Goal: Task Accomplishment & Management: Use online tool/utility

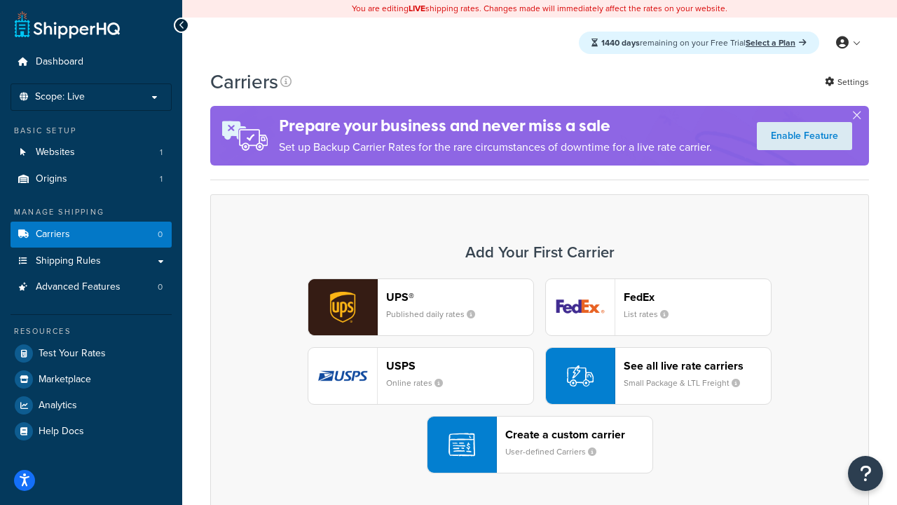
click at [540, 445] on div "Create a custom carrier User-defined Carriers" at bounding box center [579, 445] width 147 height 34
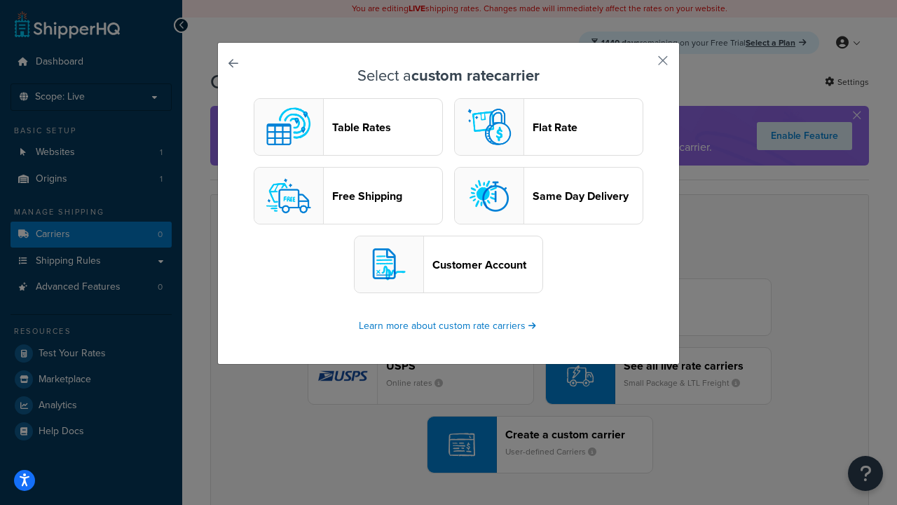
click at [348, 127] on header "Table Rates" at bounding box center [387, 127] width 110 height 13
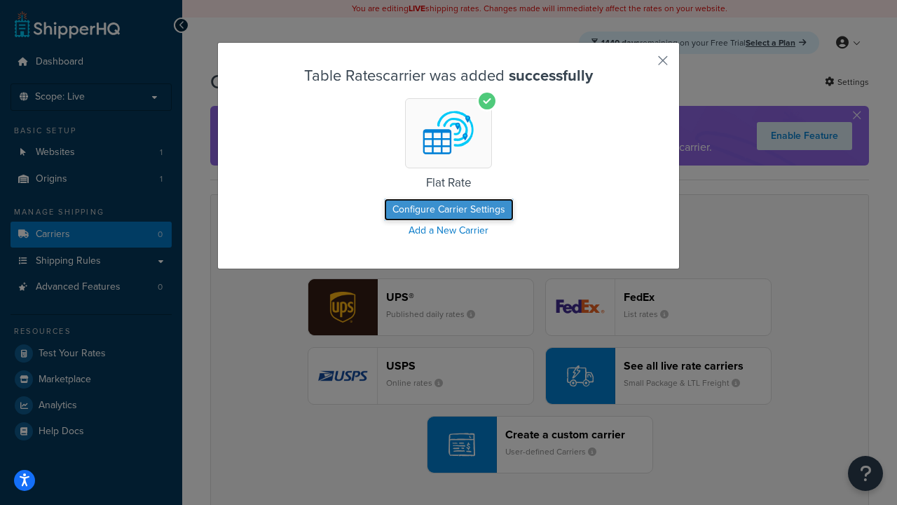
click at [449, 210] on button "Configure Carrier Settings" at bounding box center [449, 209] width 130 height 22
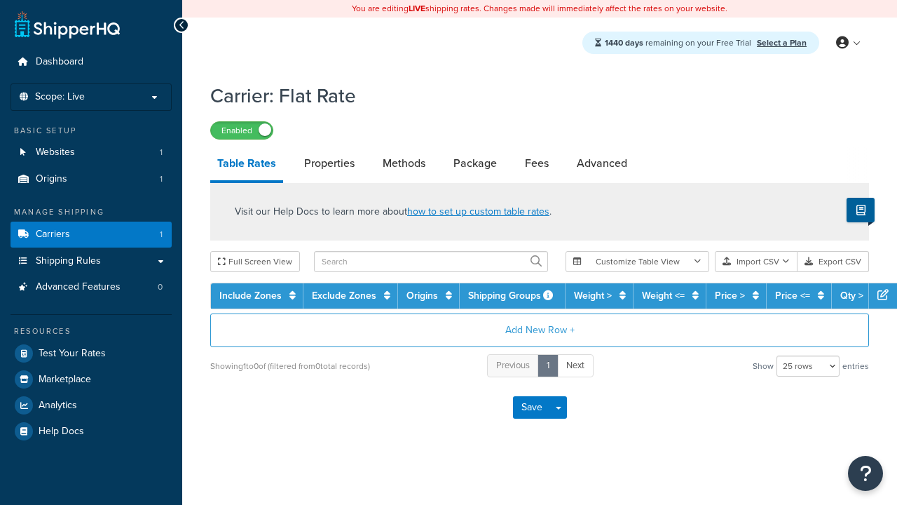
select select "25"
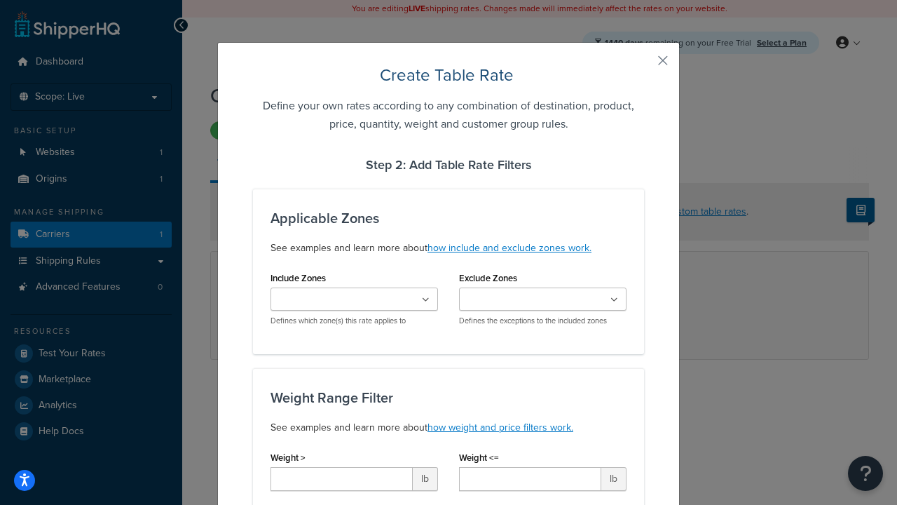
type input "10"
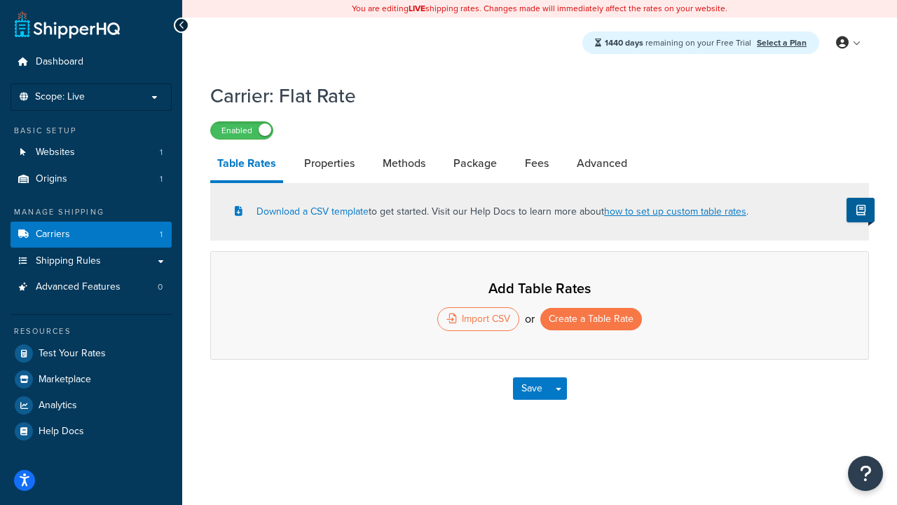
select select "25"
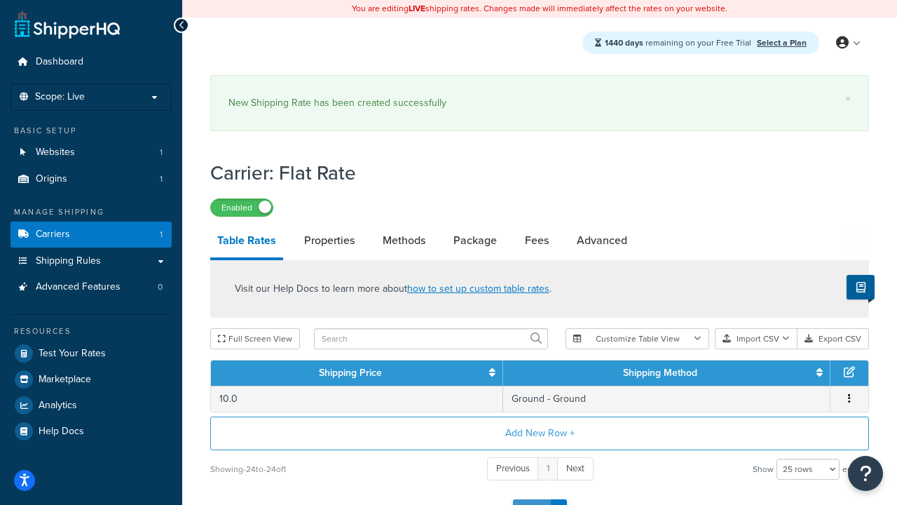
click at [531, 499] on button "Save" at bounding box center [532, 510] width 38 height 22
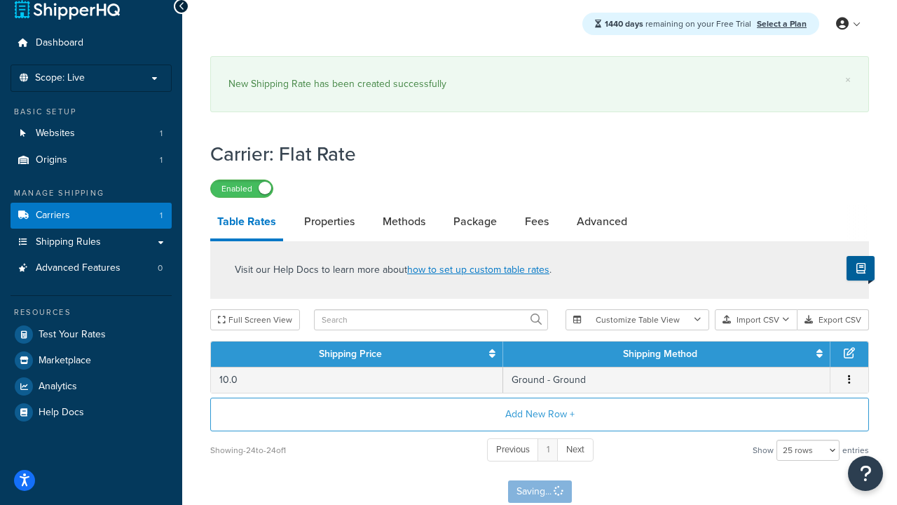
scroll to position [0, 0]
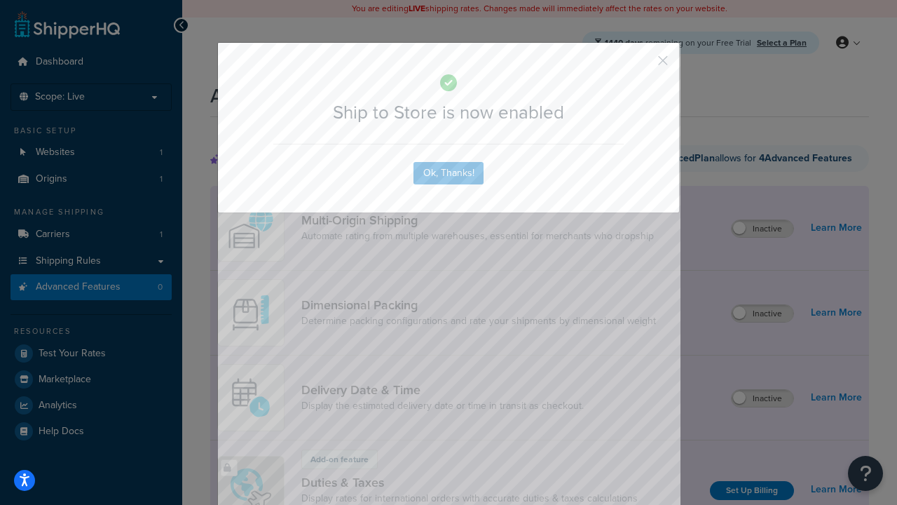
scroll to position [1059, 0]
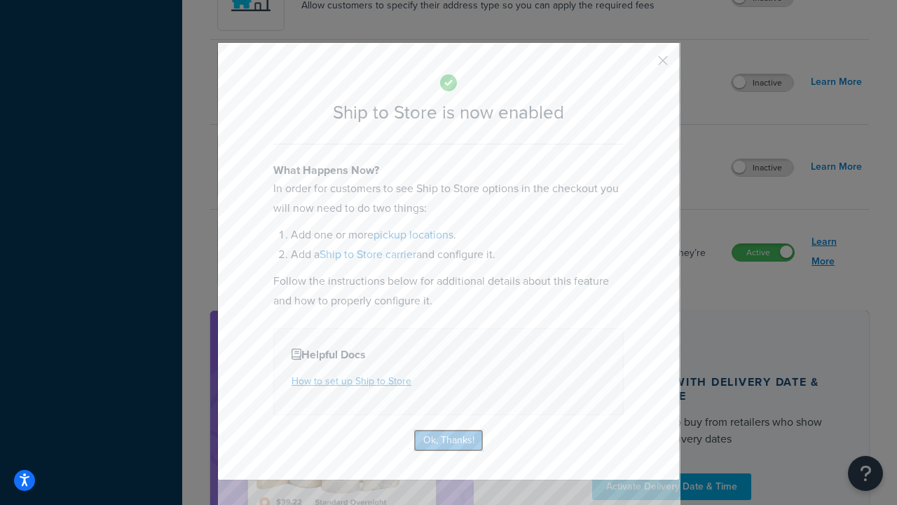
click at [449, 439] on button "Ok, Thanks!" at bounding box center [449, 440] width 70 height 22
click at [837, 252] on link "Learn More" at bounding box center [837, 251] width 50 height 39
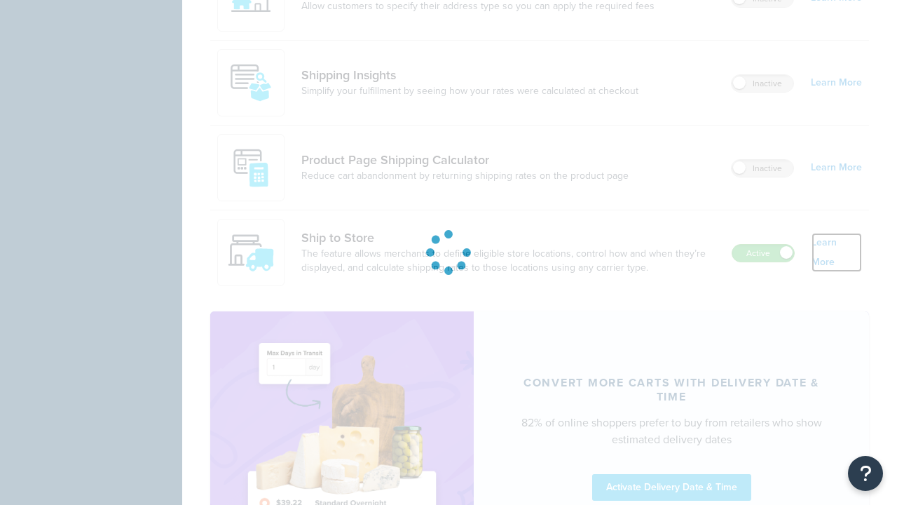
click at [837, 233] on link "Learn More" at bounding box center [837, 252] width 50 height 39
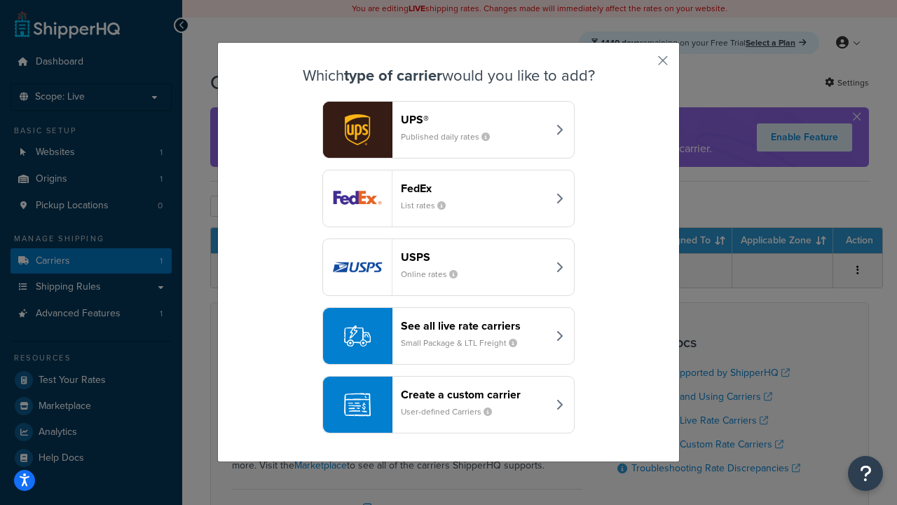
click at [449, 405] on div "Create a custom carrier User-defined Carriers" at bounding box center [474, 405] width 147 height 34
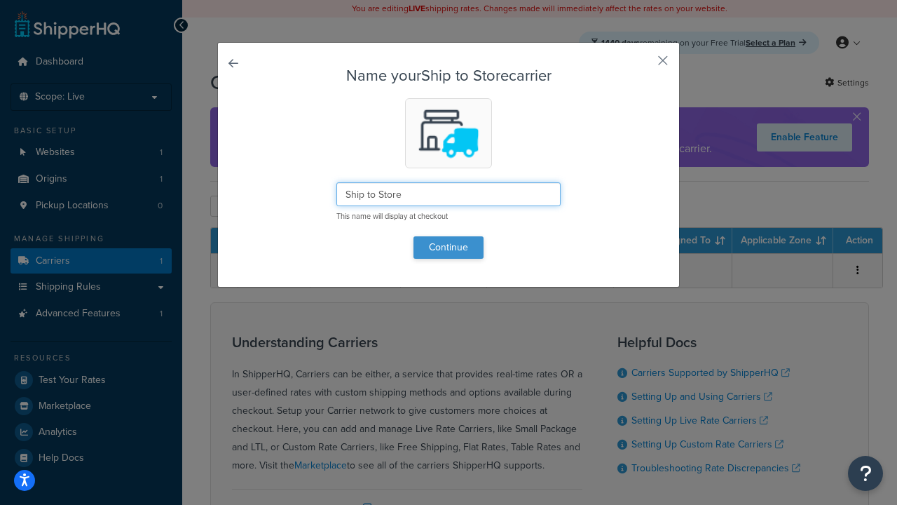
type input "Ship to Store"
click at [449, 247] on button "Continue" at bounding box center [449, 247] width 70 height 22
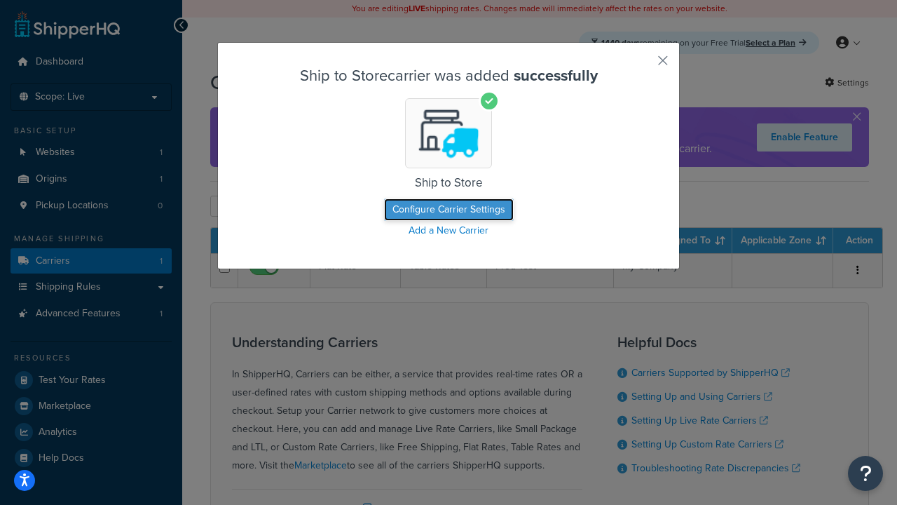
click at [449, 210] on button "Configure Carrier Settings" at bounding box center [449, 209] width 130 height 22
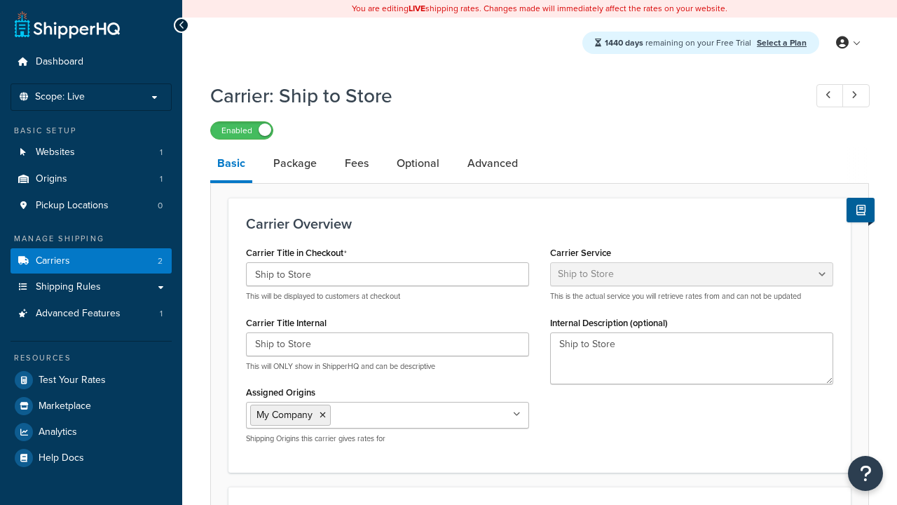
select select "shipToStore"
select select "183246"
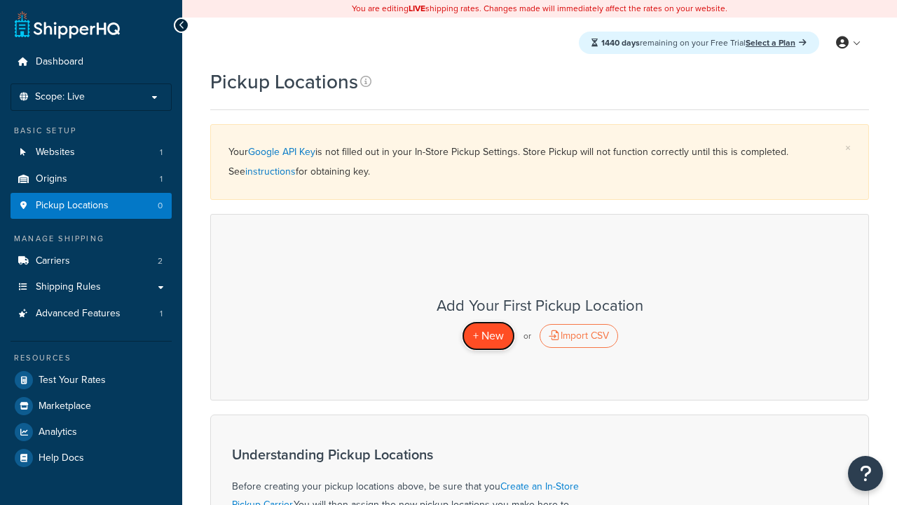
click at [488, 335] on span "+ New" at bounding box center [488, 335] width 31 height 16
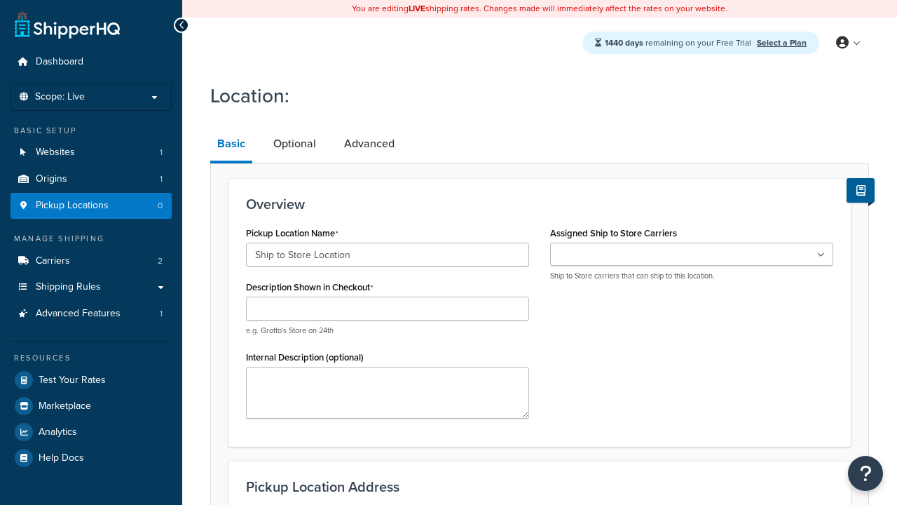
type input "Ship to Store Location"
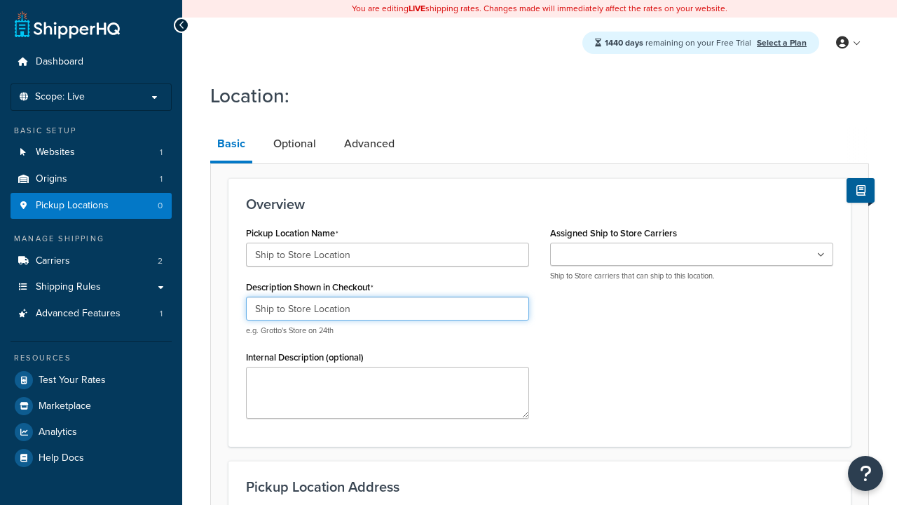
type input "Ship to Store Location"
click at [692, 255] on ul at bounding box center [691, 254] width 283 height 23
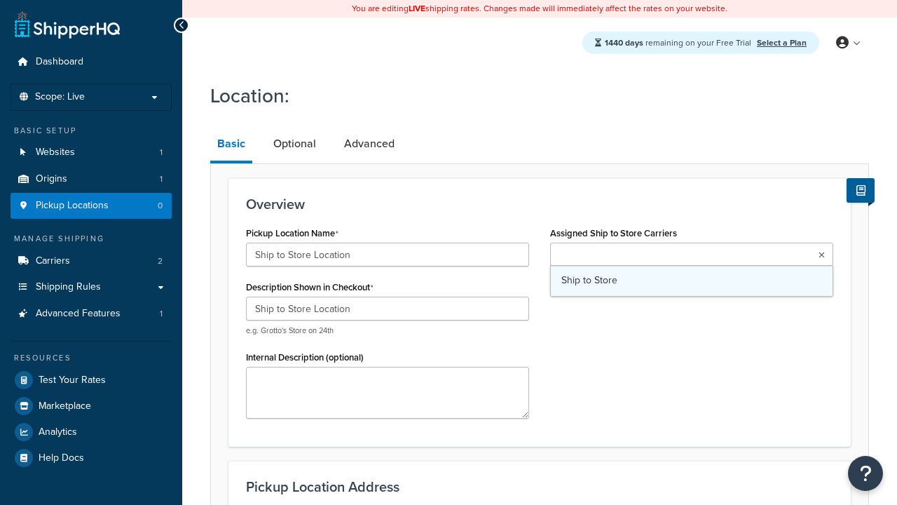
type input "[STREET_ADDRESS]"
type input "Apt 103"
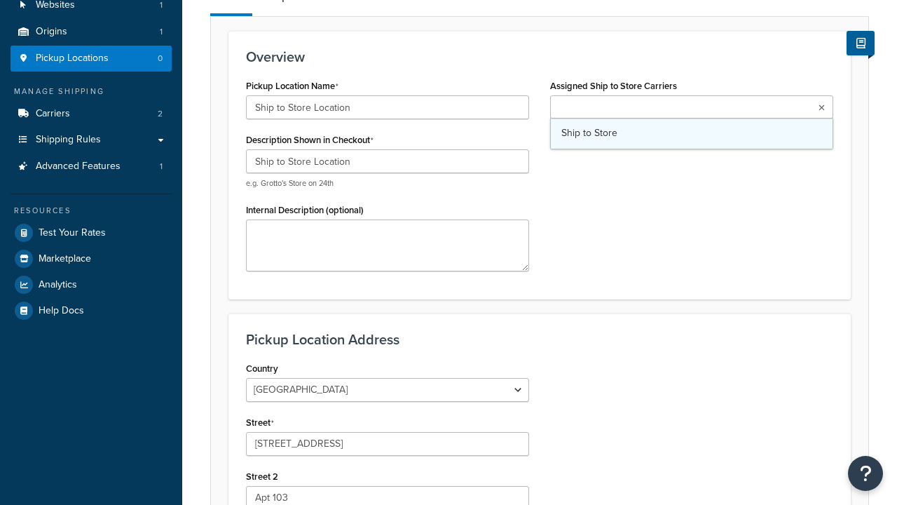
type input "[GEOGRAPHIC_DATA]"
select select "13"
type input "[GEOGRAPHIC_DATA]"
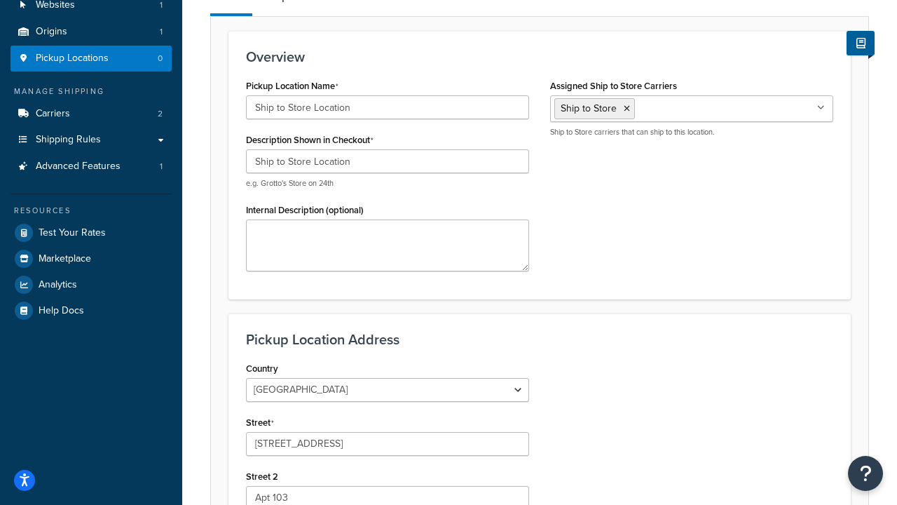
scroll to position [309, 0]
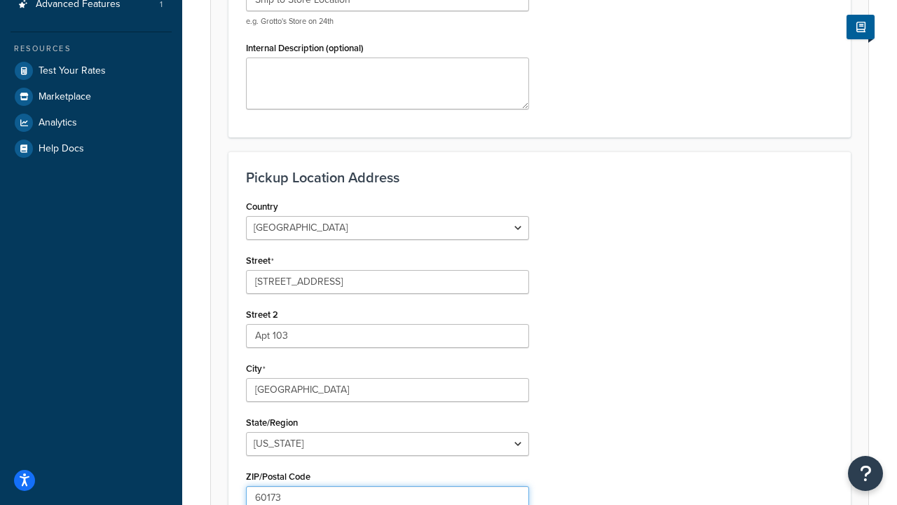
type input "60173"
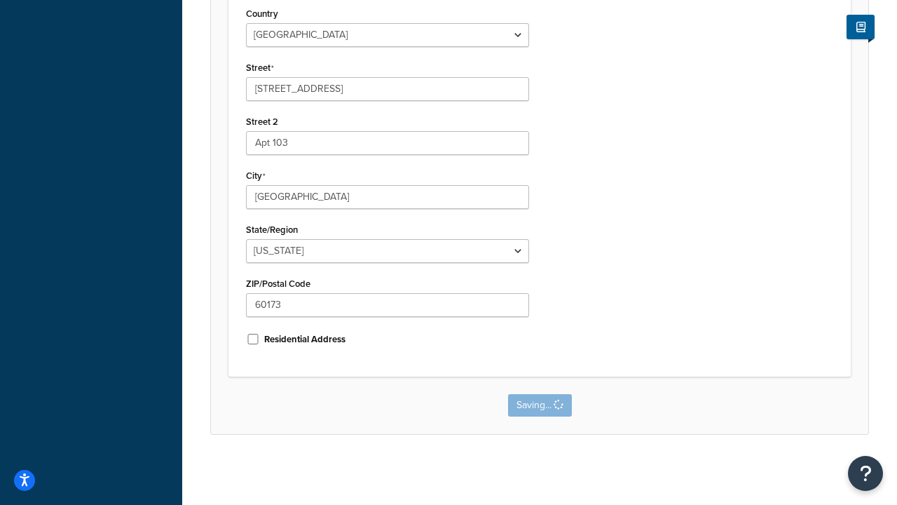
scroll to position [0, 0]
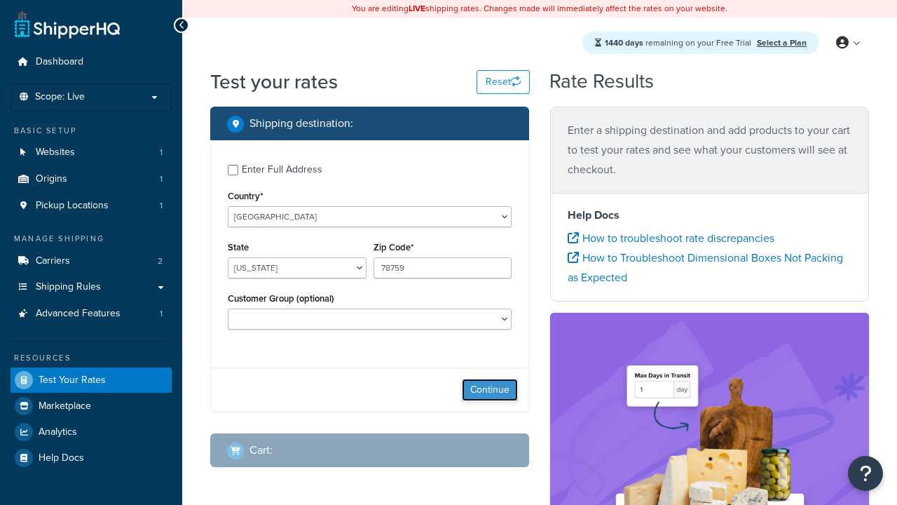
click at [490, 391] on button "Continue" at bounding box center [490, 390] width 56 height 22
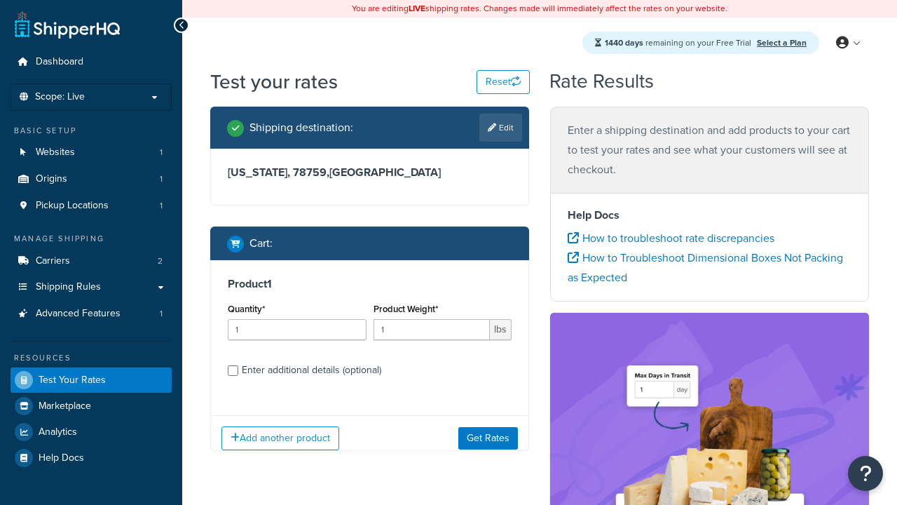
select select "IL"
type input "60173"
